Goal: Task Accomplishment & Management: Use online tool/utility

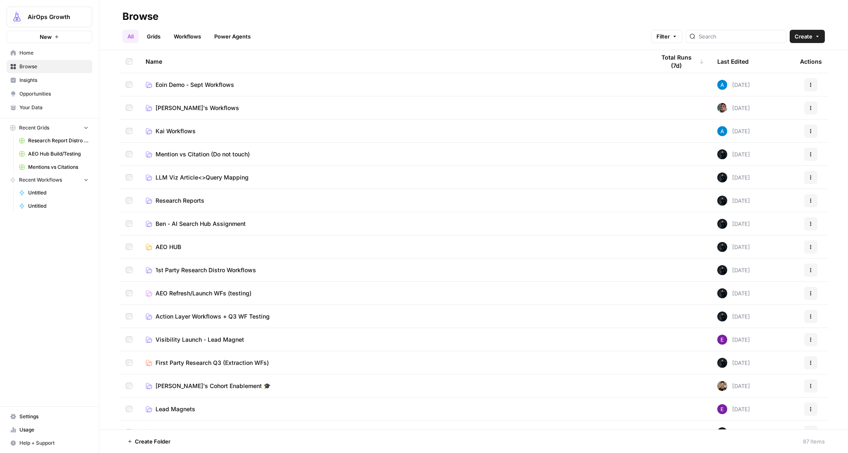
scroll to position [80, 0]
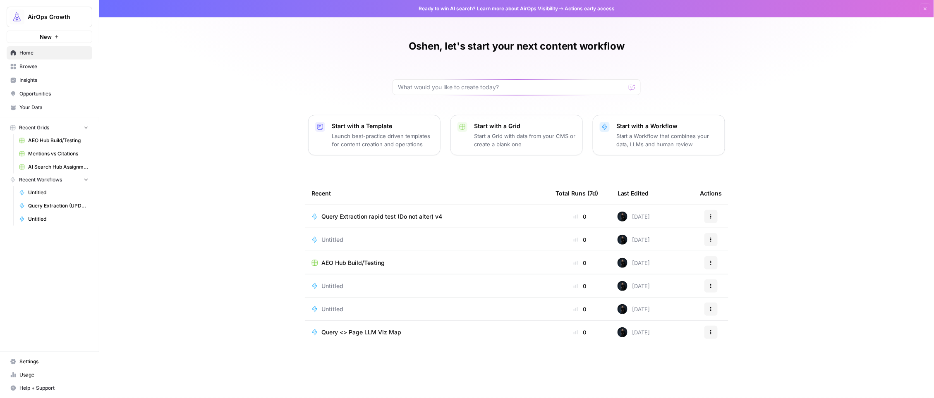
click at [338, 238] on span "Untitled" at bounding box center [332, 240] width 22 height 8
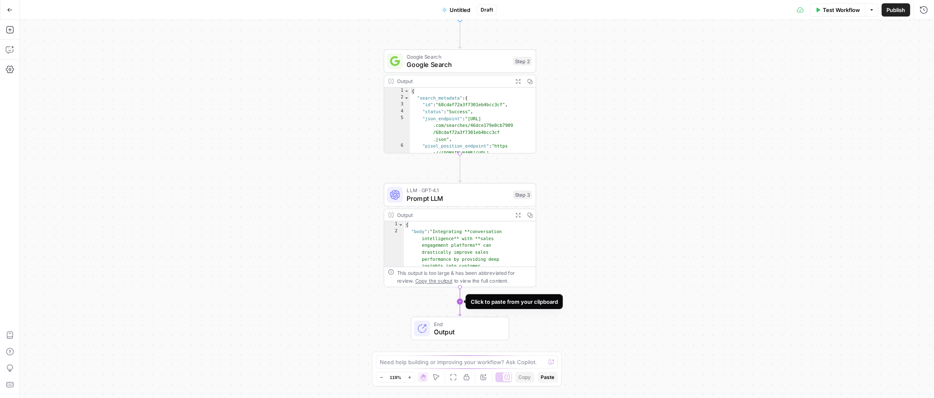
click at [461, 302] on icon "Edge from step_3 to end" at bounding box center [460, 302] width 3 height 28
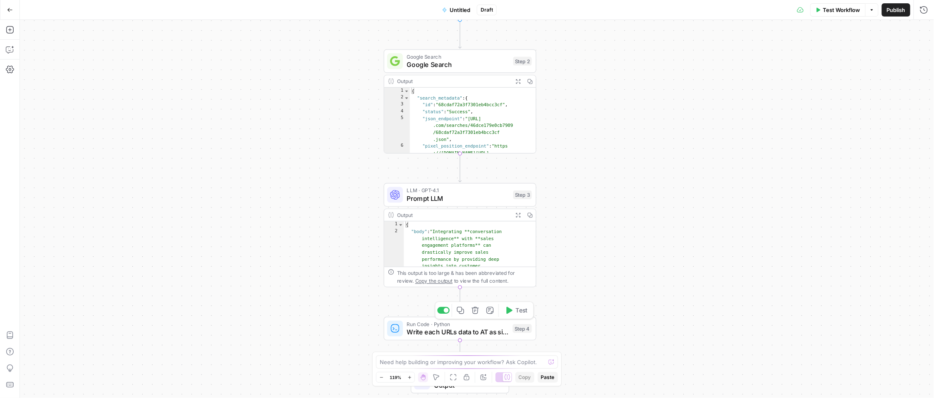
click at [429, 330] on span "Write each URLs data to AT as single records" at bounding box center [458, 332] width 102 height 10
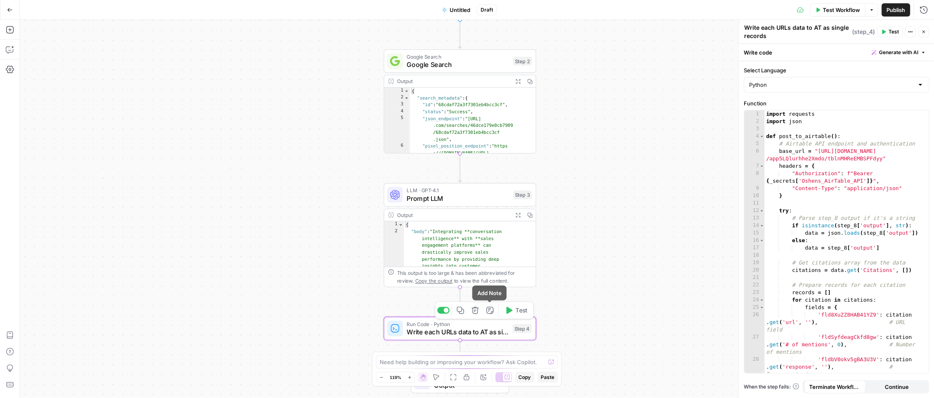
click at [475, 310] on icon "button" at bounding box center [475, 310] width 7 height 7
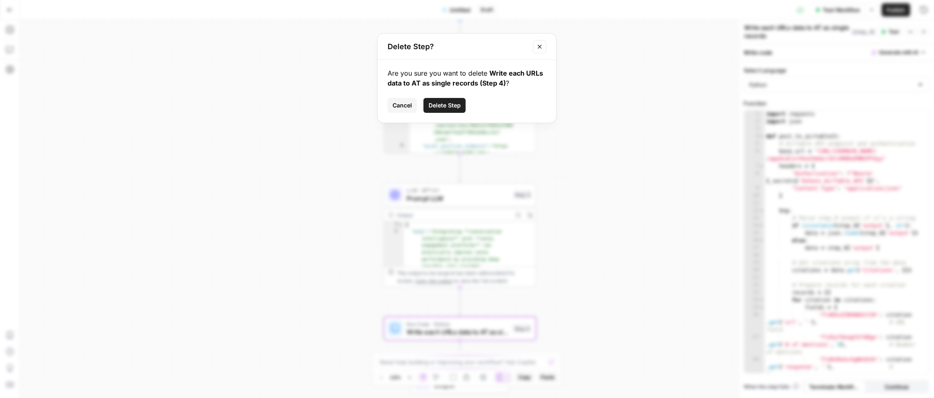
click at [430, 111] on button "Delete Step" at bounding box center [445, 105] width 42 height 15
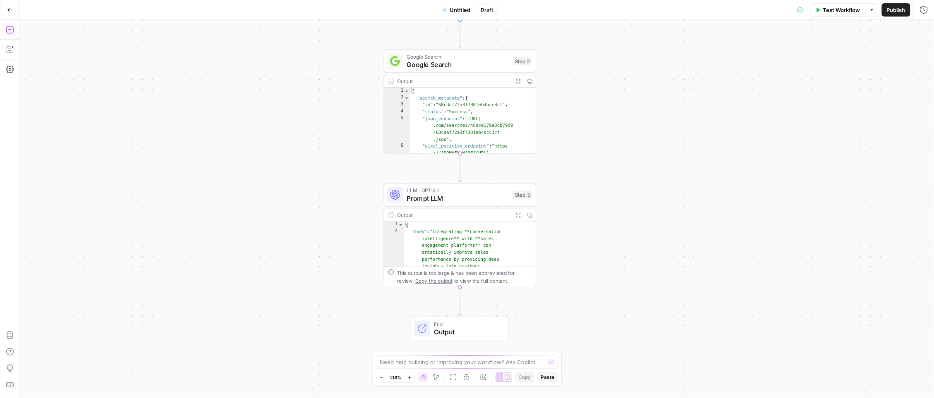
click at [14, 29] on button "Add Steps" at bounding box center [9, 29] width 13 height 13
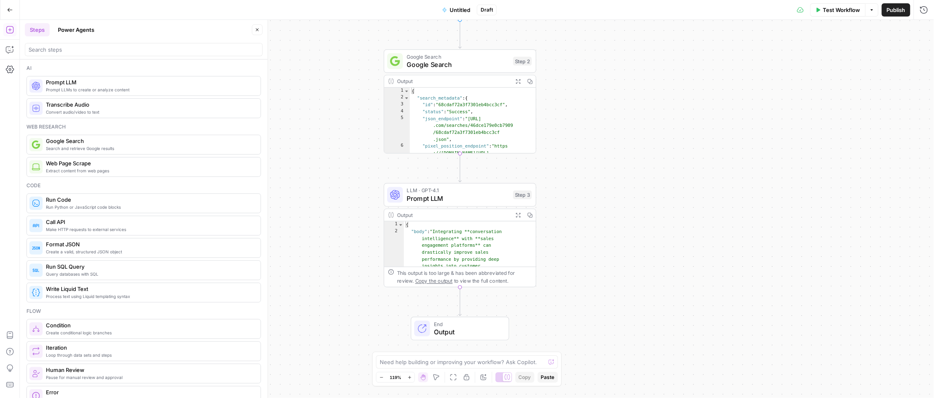
click at [40, 87] on icon at bounding box center [36, 86] width 8 height 8
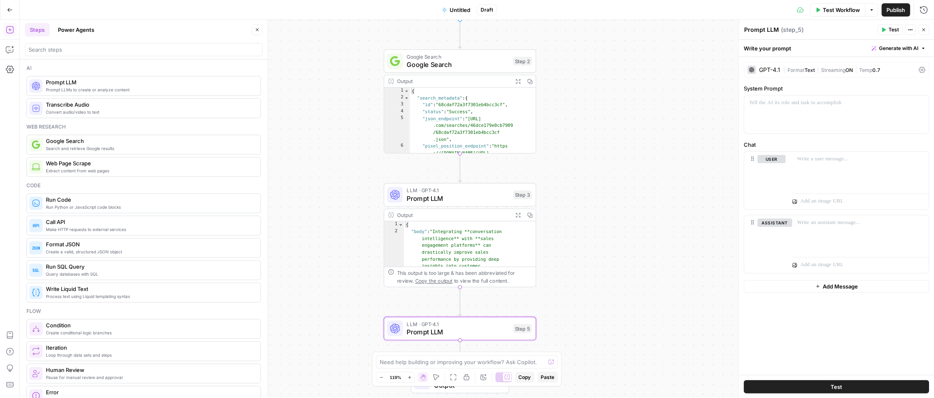
click at [771, 76] on div "GPT-4.1 | Format Text | Streaming ON | Temp 0.7" at bounding box center [836, 70] width 185 height 16
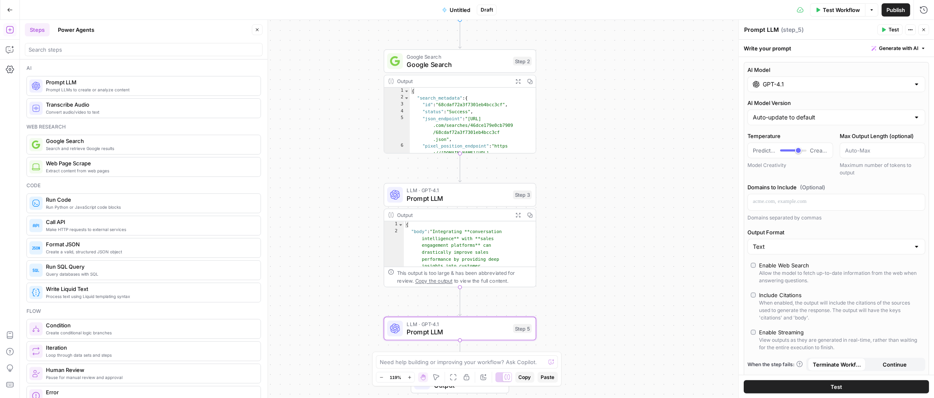
click at [767, 83] on input "GPT-4.1" at bounding box center [836, 84] width 147 height 8
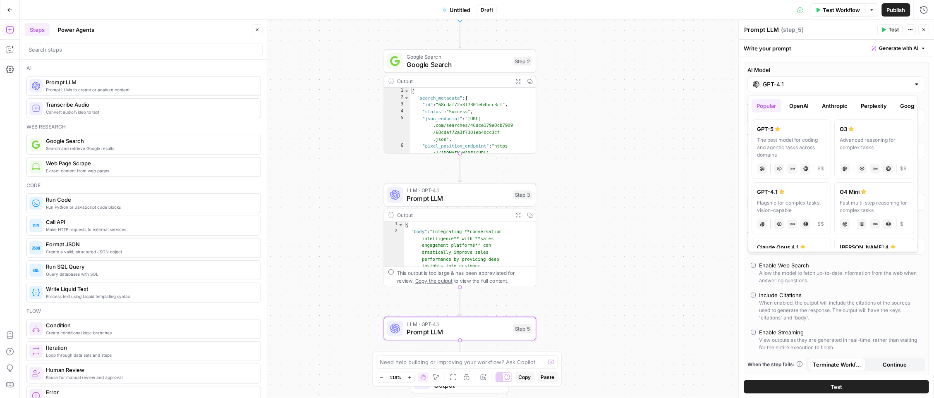
click at [800, 105] on button "OpenAI" at bounding box center [799, 105] width 29 height 13
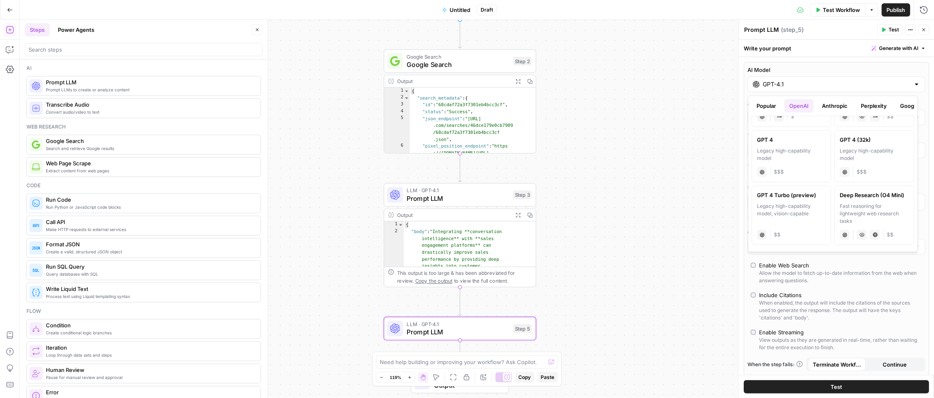
scroll to position [560, 0]
click at [764, 53] on div "Write your prompt Generate with AI" at bounding box center [836, 48] width 195 height 17
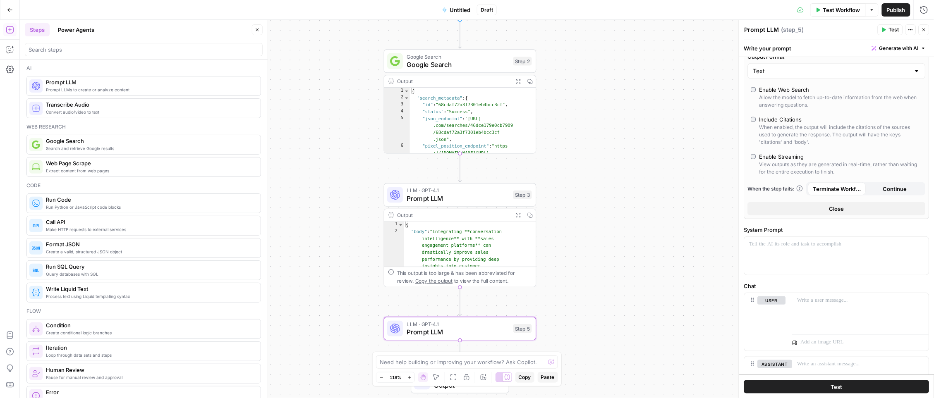
scroll to position [176, 0]
